Goal: Task Accomplishment & Management: Use online tool/utility

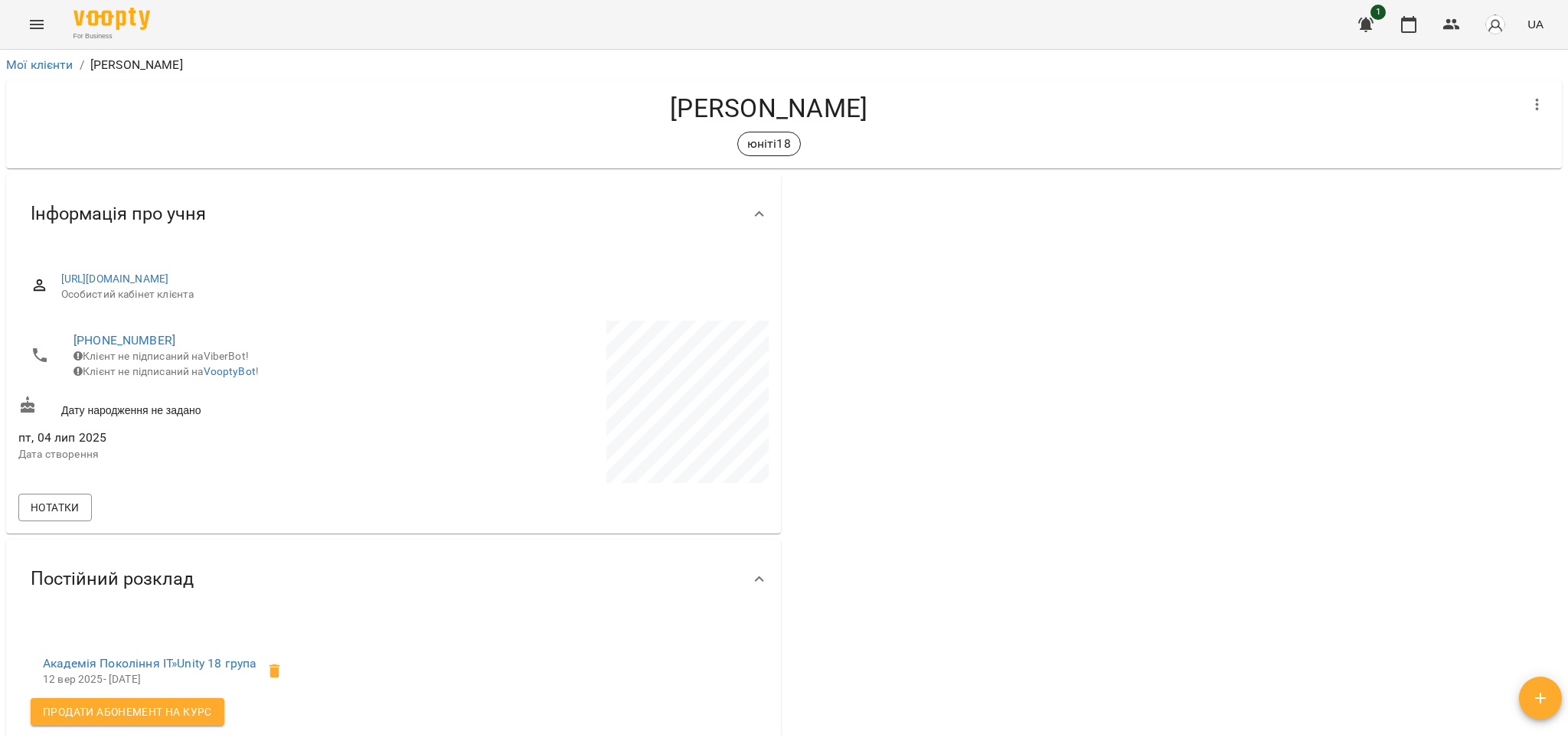
click at [151, 9] on div "For Business 1 UA" at bounding box center [784, 25] width 1568 height 49
click at [138, 14] on img at bounding box center [112, 18] width 77 height 22
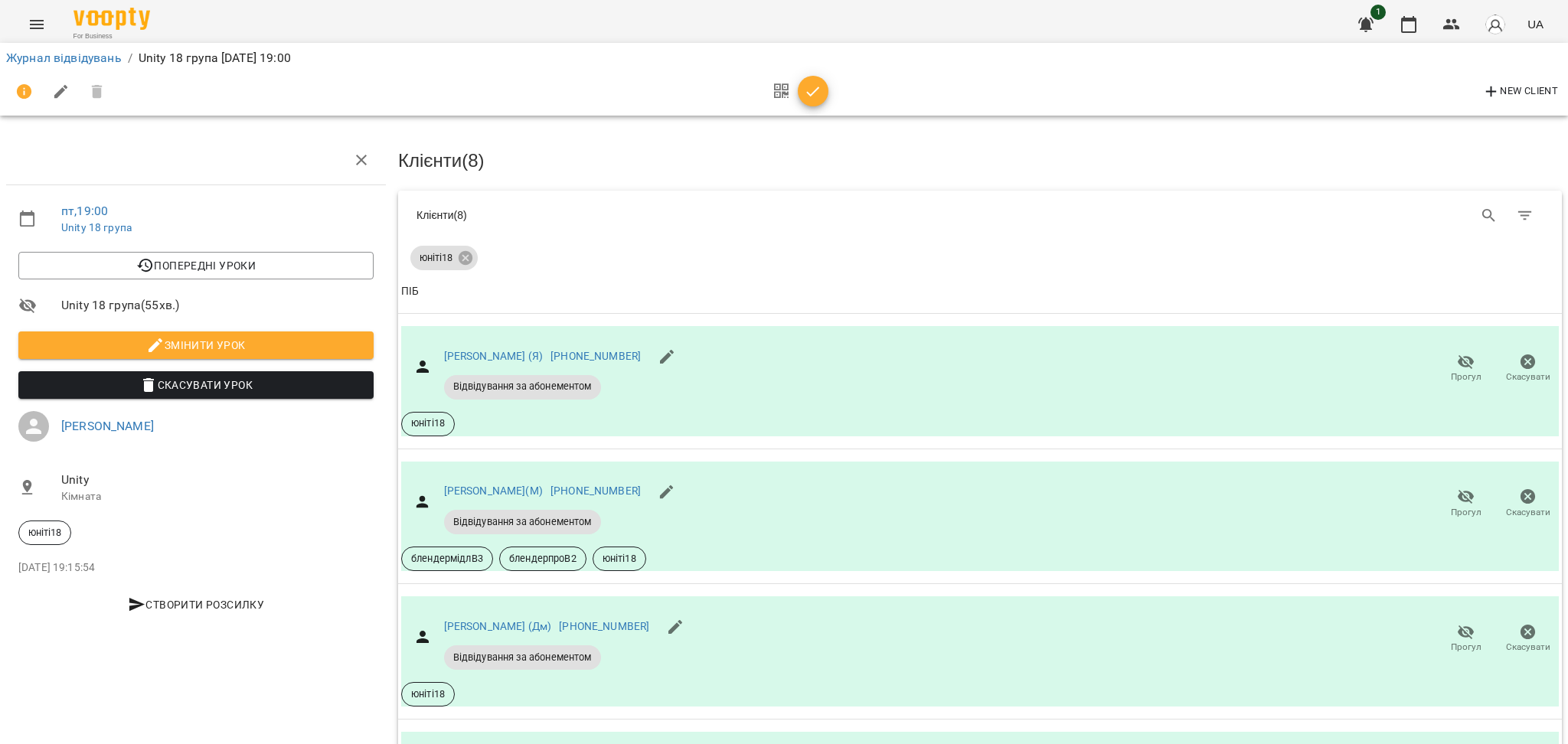
scroll to position [408, 0]
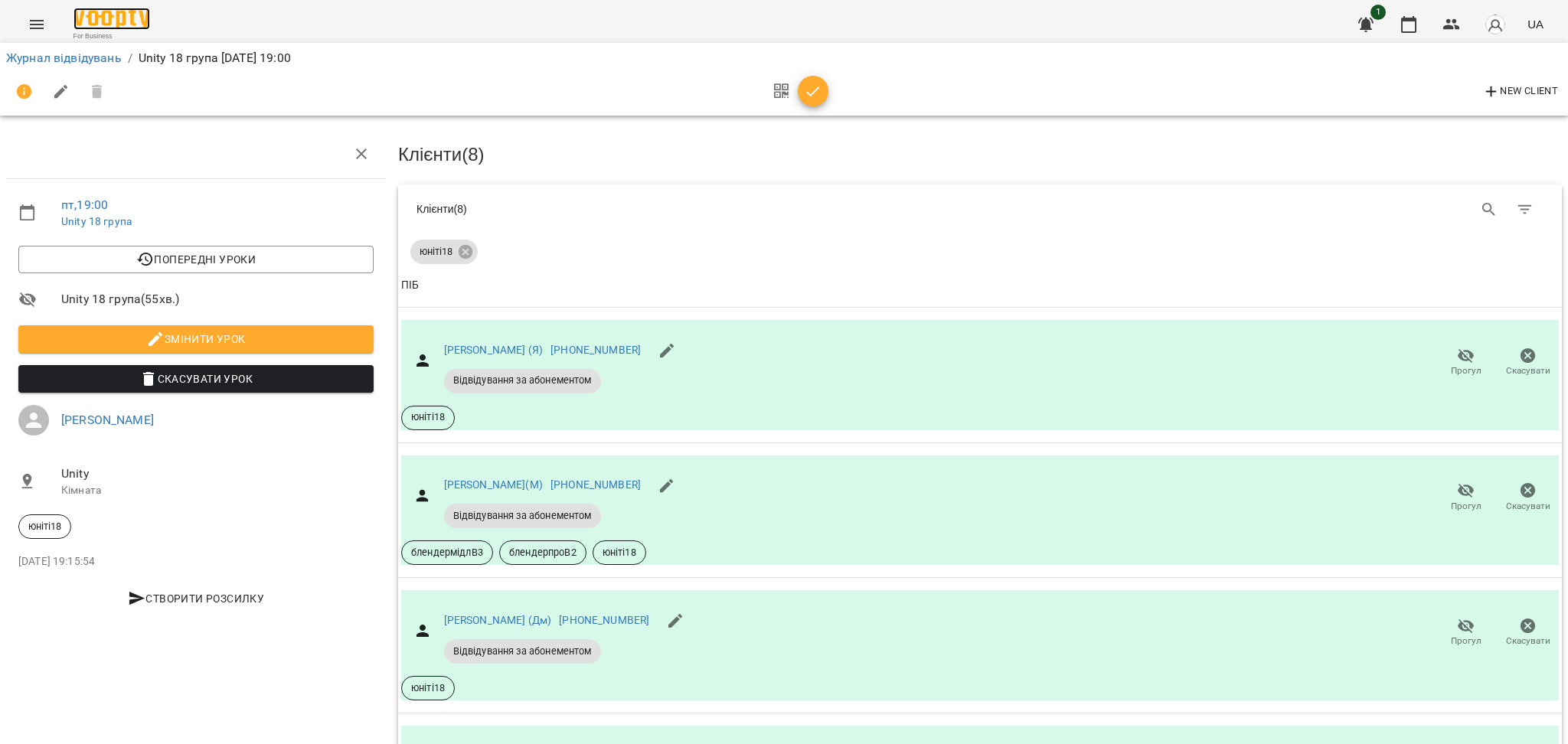
click at [135, 15] on img at bounding box center [112, 18] width 77 height 22
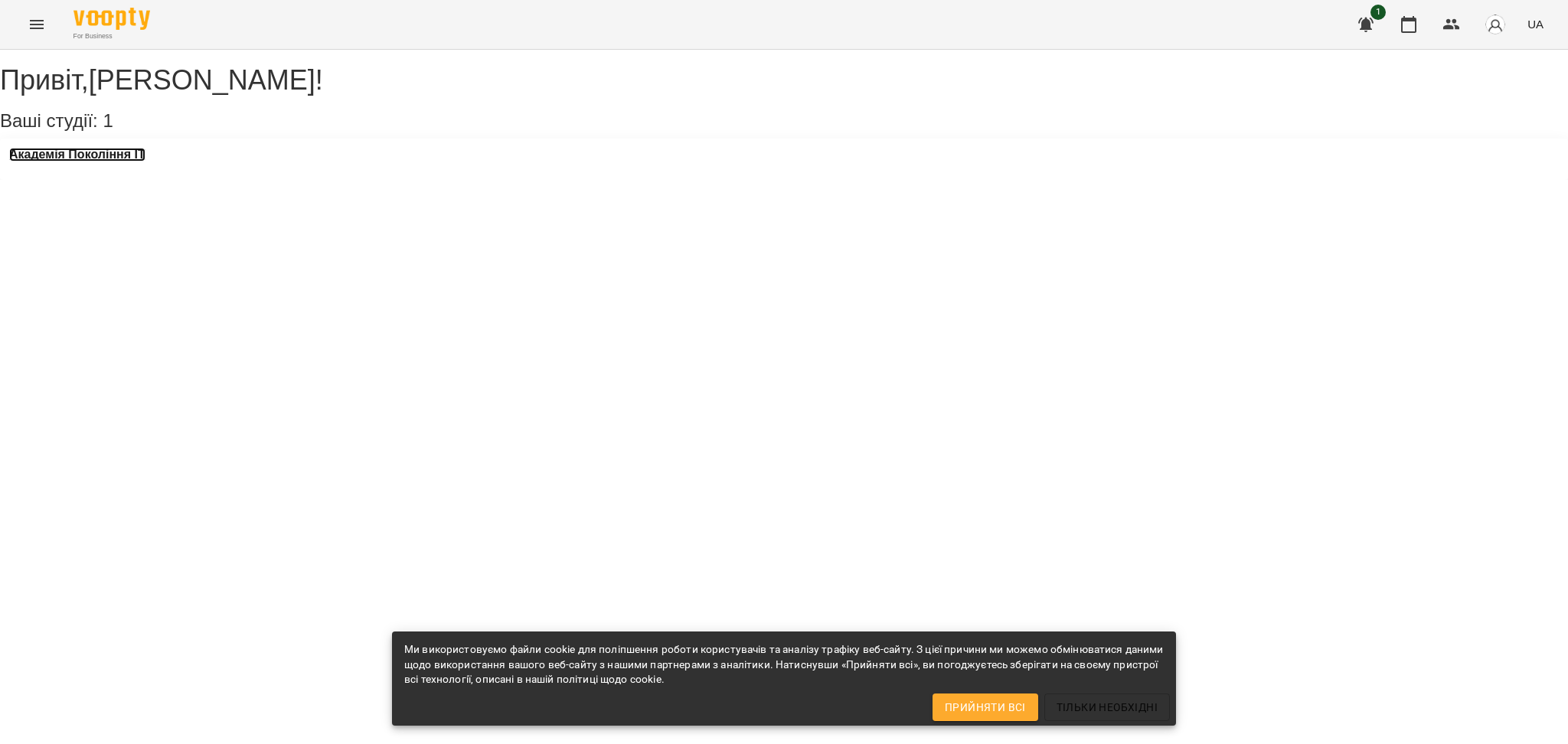
click at [138, 162] on h3 "Академія Покоління ІТ" at bounding box center [78, 154] width 136 height 14
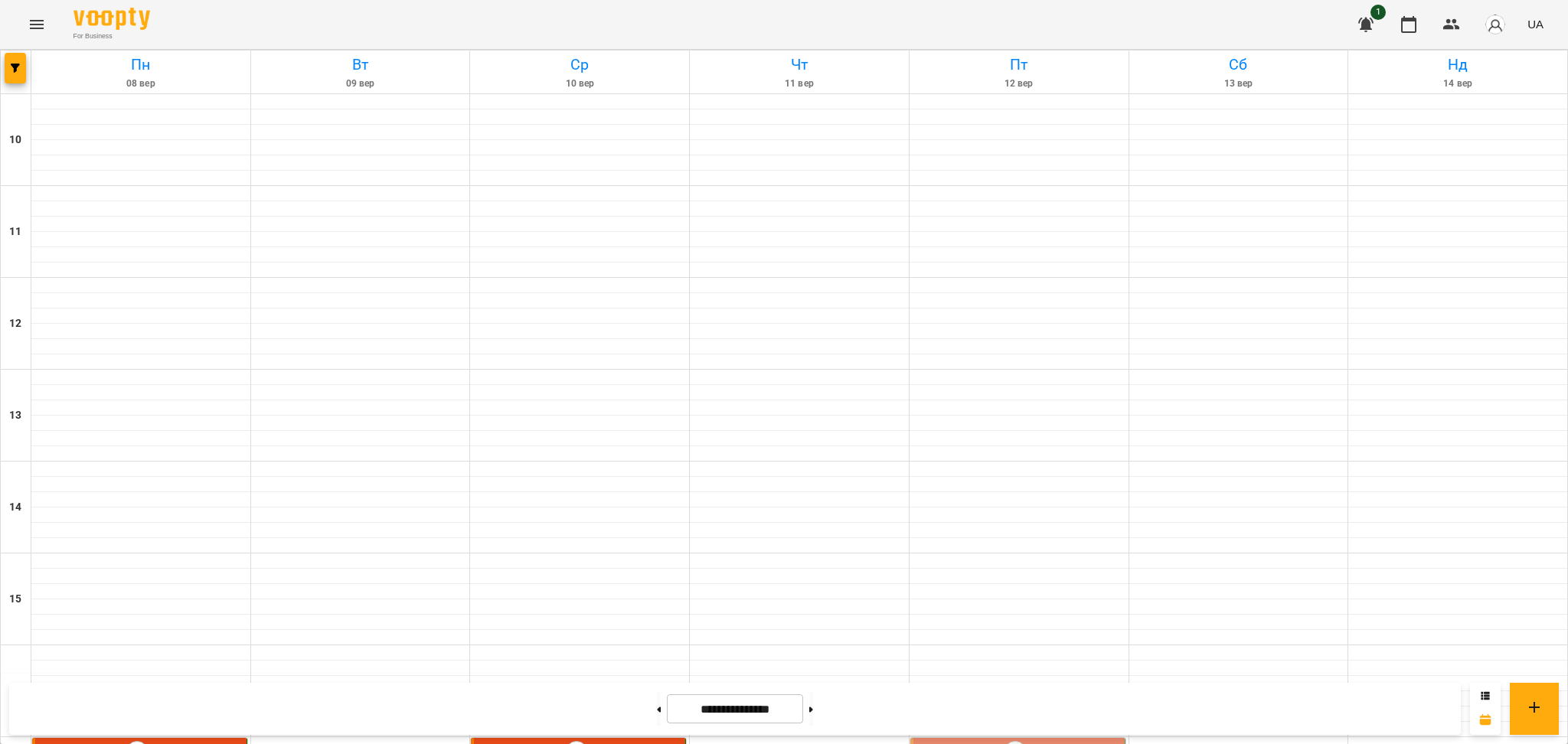
scroll to position [613, 0]
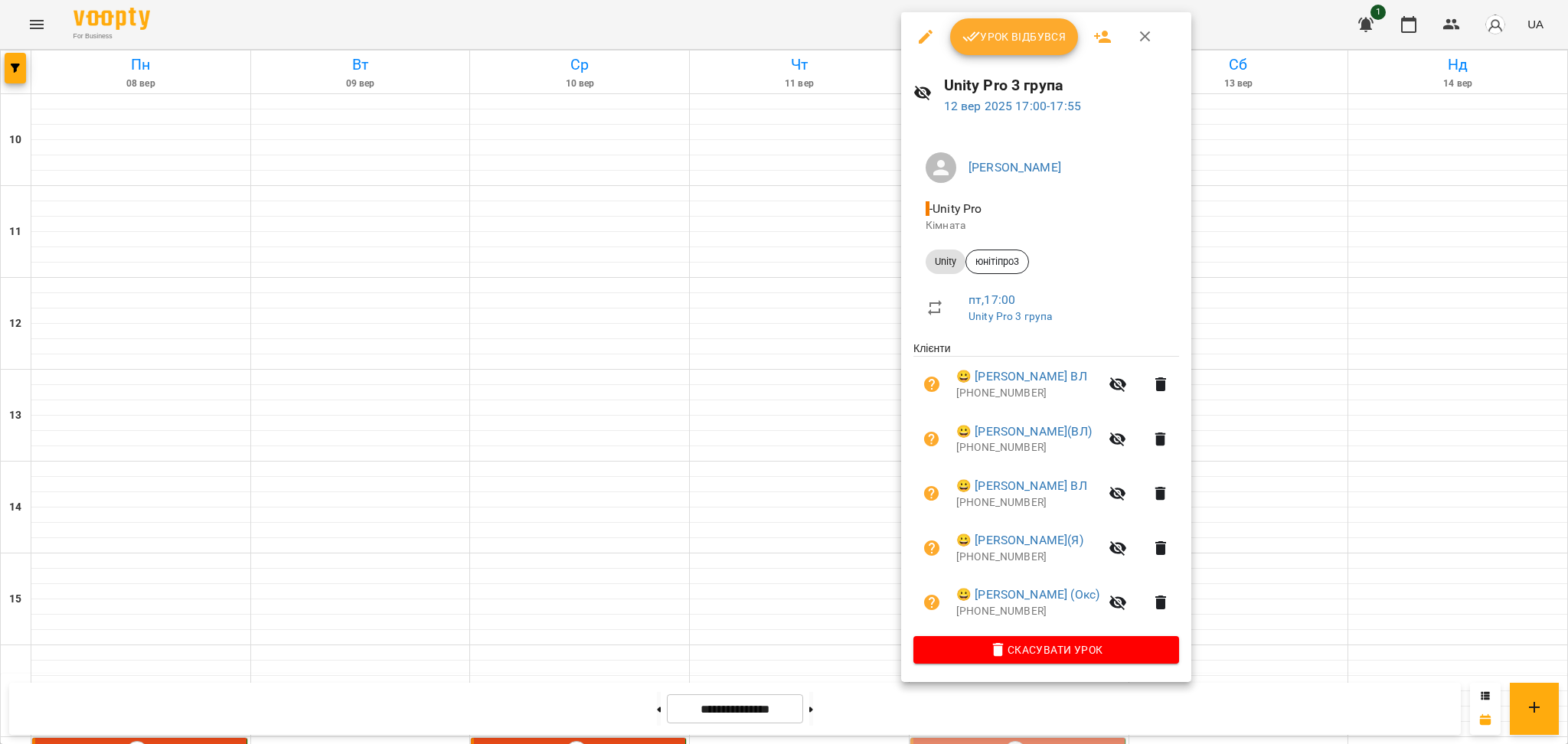
click at [957, 41] on button "Урок відбувся" at bounding box center [1014, 36] width 129 height 37
